Goal: Browse casually

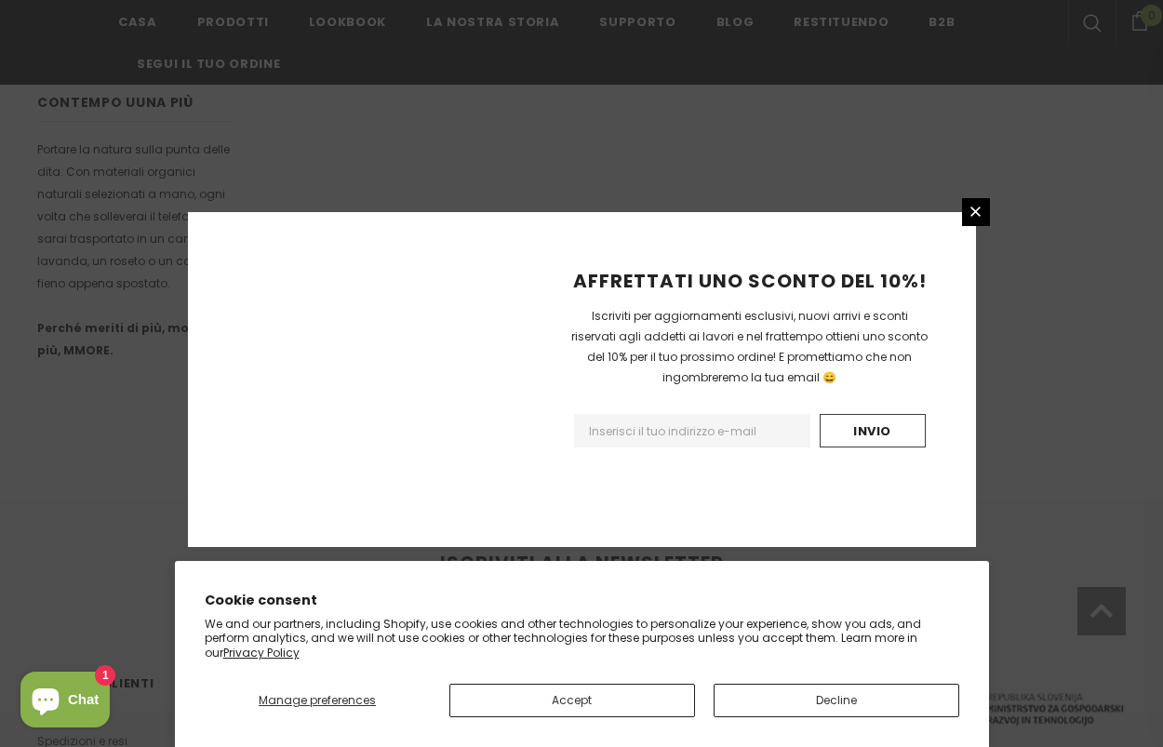
scroll to position [1198, 0]
